Goal: Task Accomplishment & Management: Manage account settings

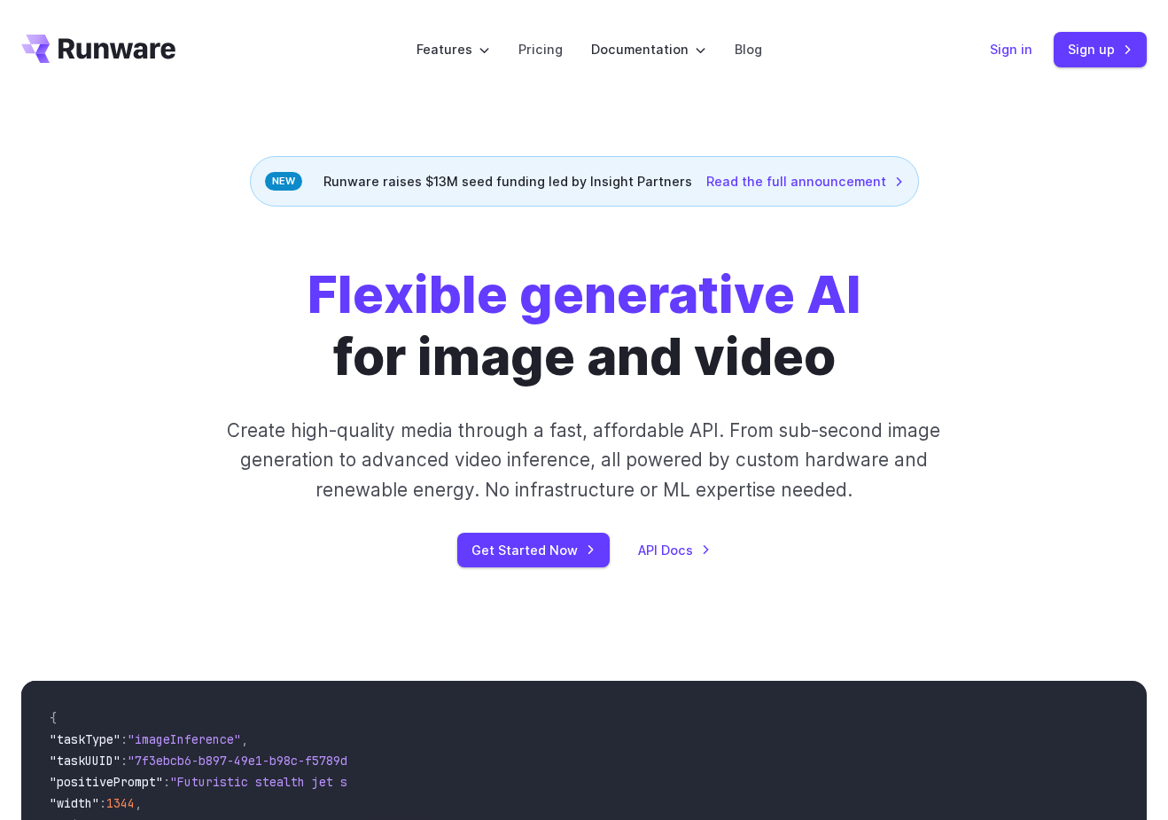
click at [1004, 46] on link "Sign in" at bounding box center [1011, 49] width 43 height 20
